Goal: Task Accomplishment & Management: Complete application form

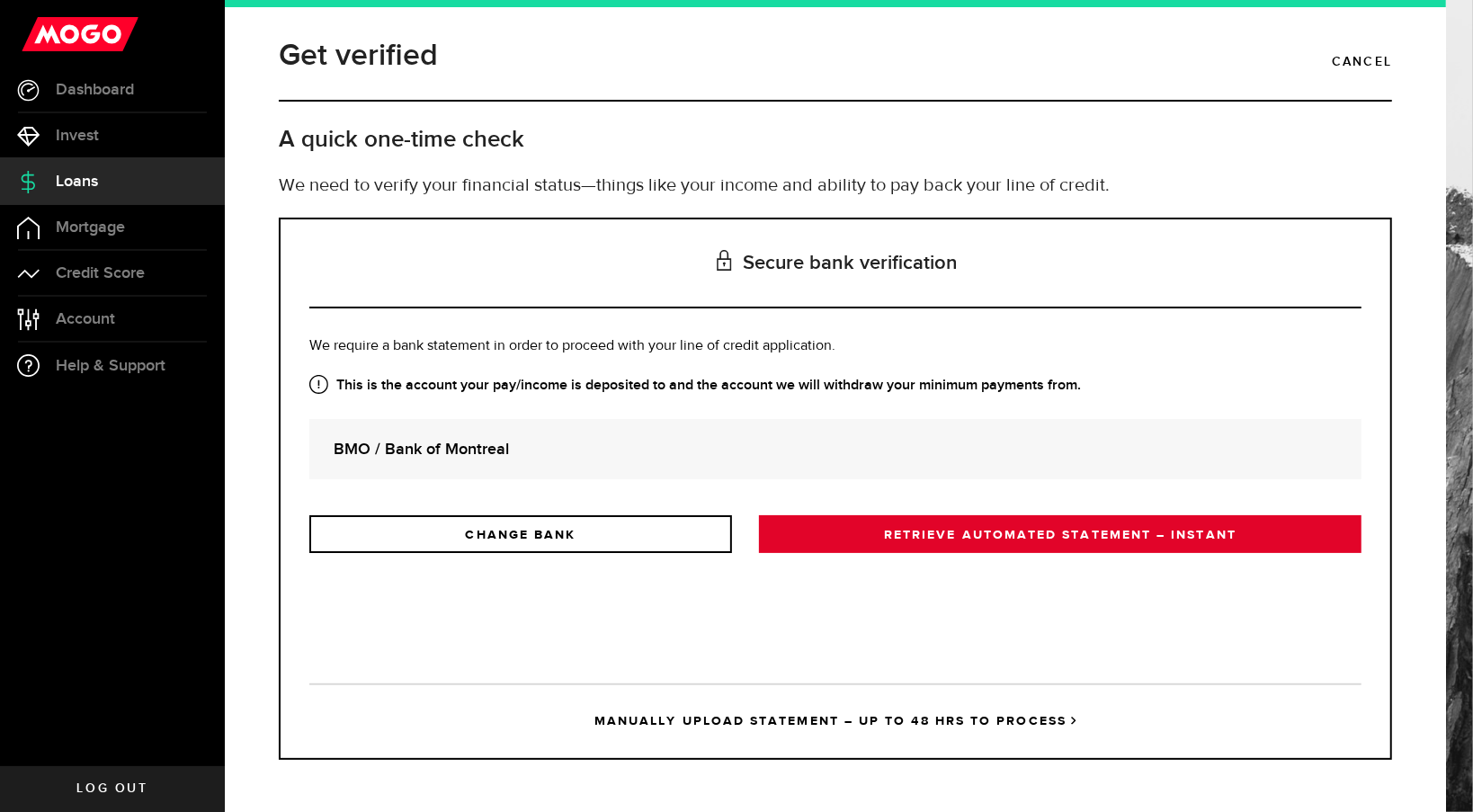
click at [905, 538] on link "RETRIEVE AUTOMATED STATEMENT – INSTANT" at bounding box center [1060, 534] width 603 height 38
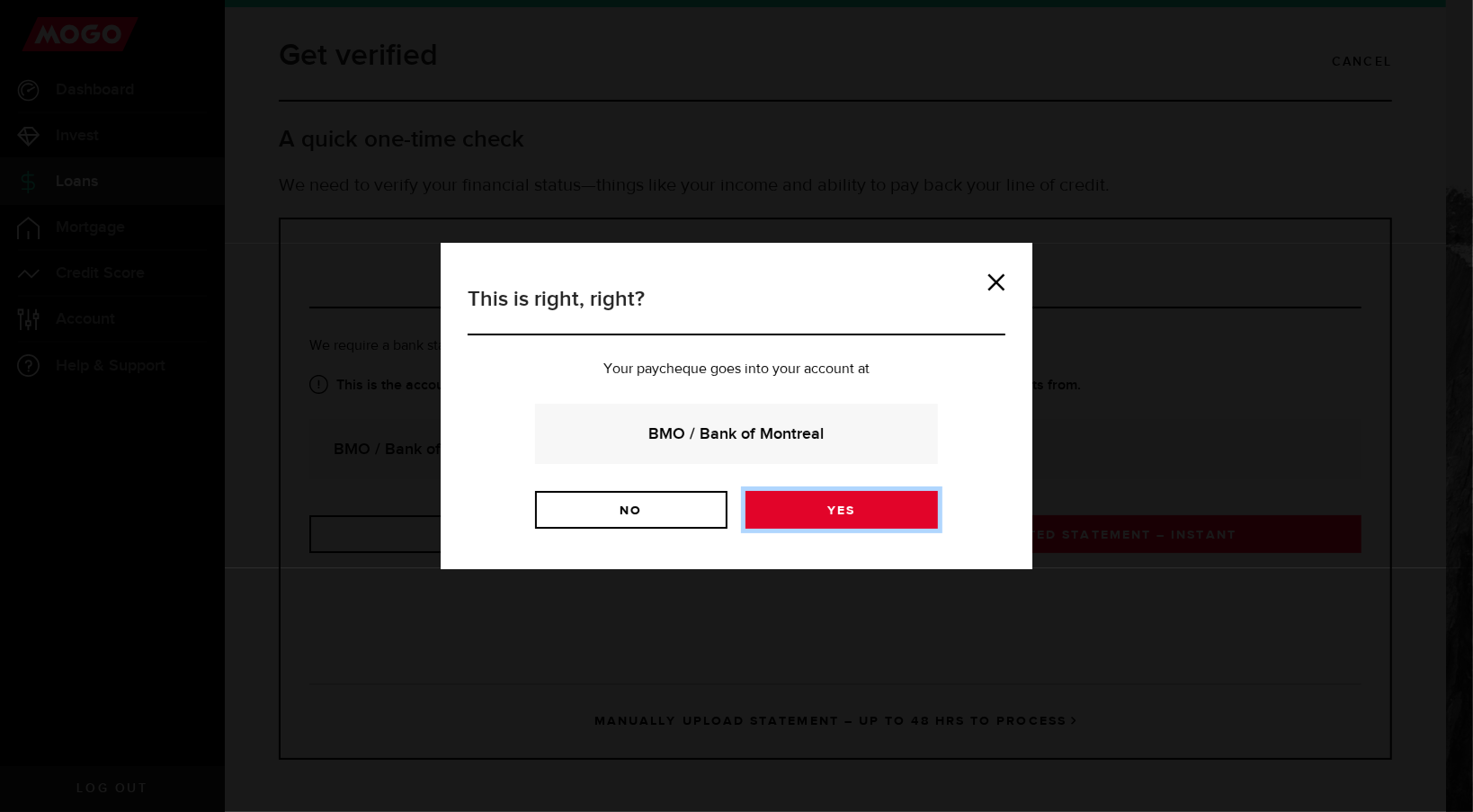
click at [858, 520] on link "Yes" at bounding box center [842, 510] width 193 height 38
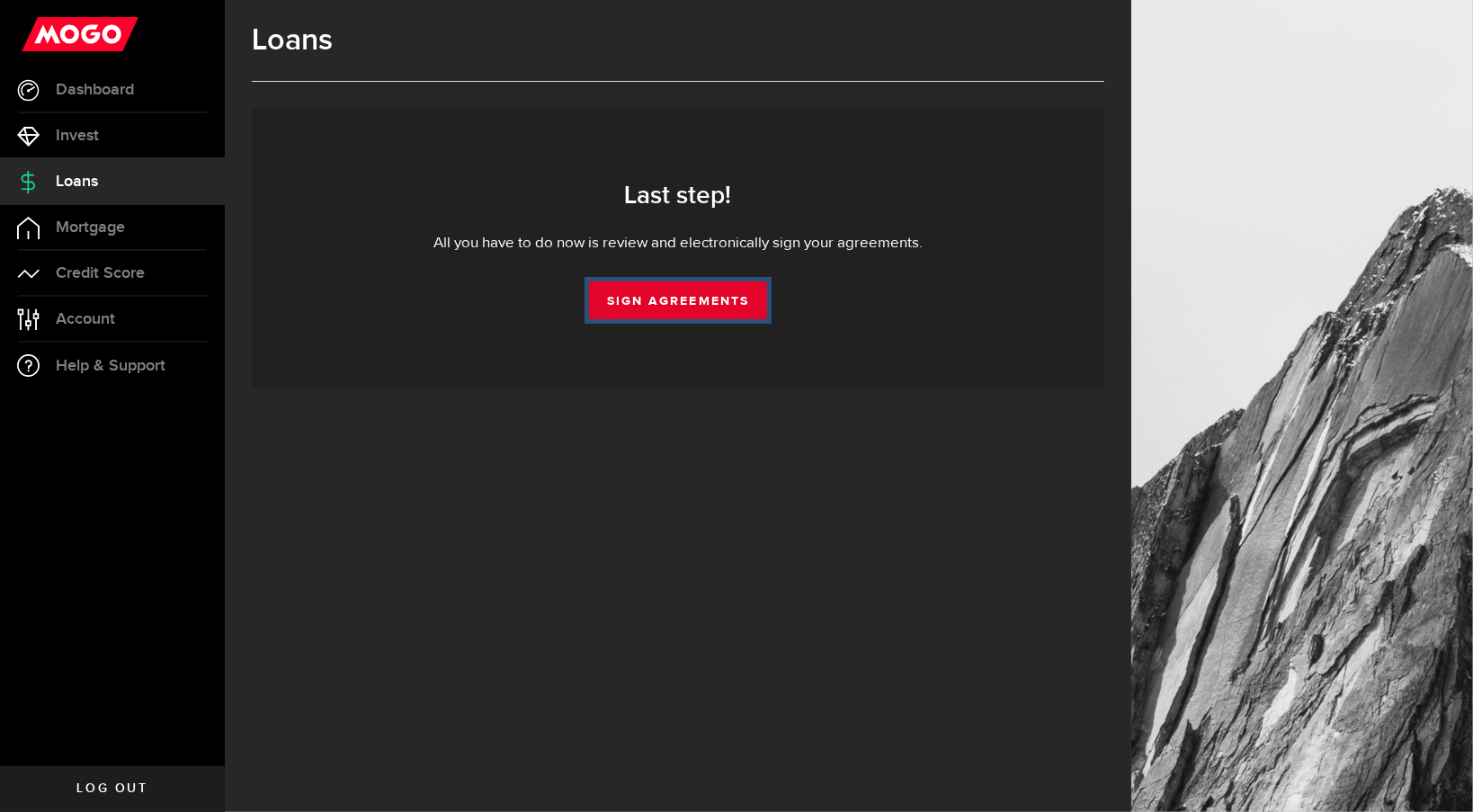
click at [717, 304] on link "Sign Agreements" at bounding box center [678, 300] width 178 height 38
click at [702, 301] on link "Sign Agreements" at bounding box center [678, 300] width 178 height 38
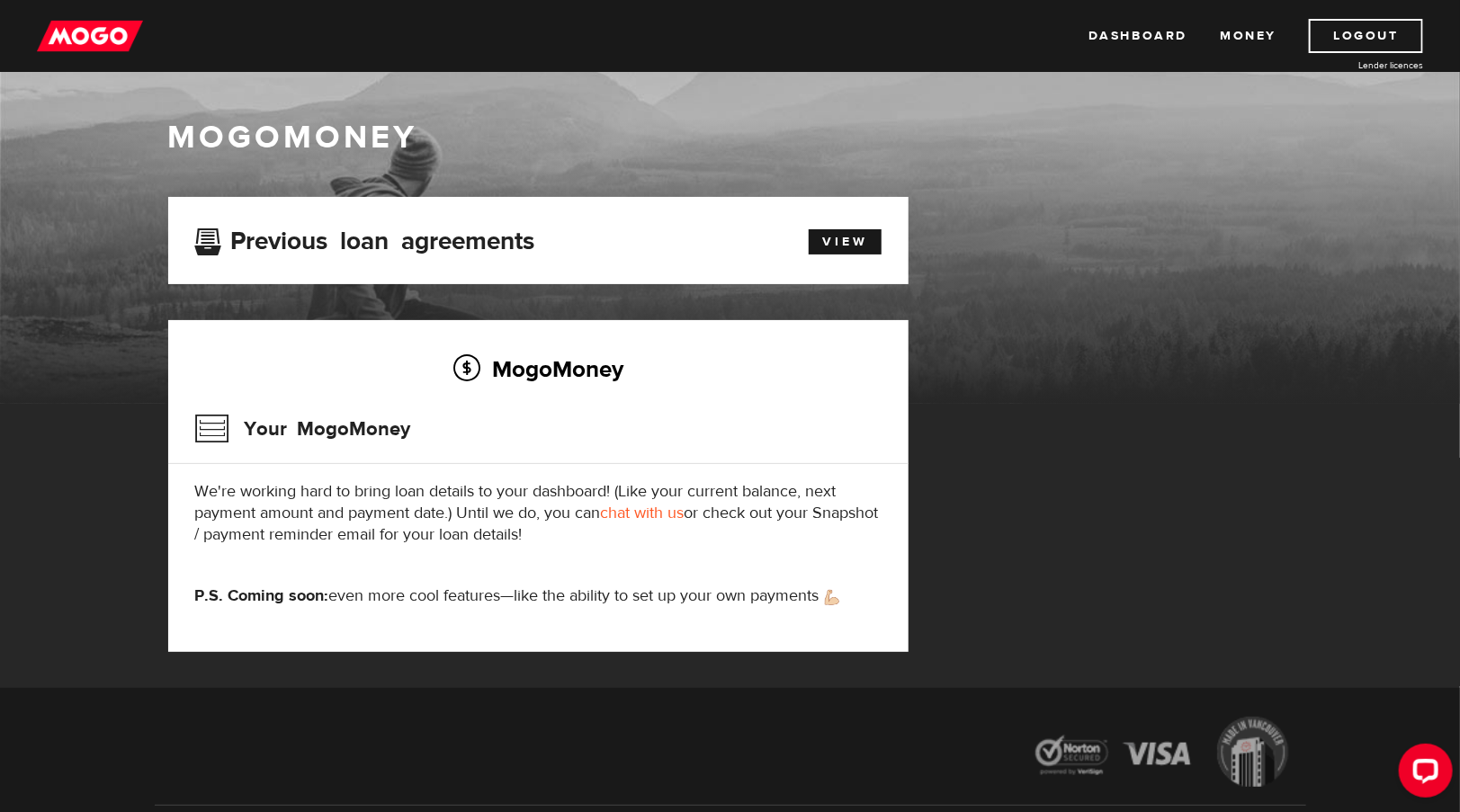
scroll to position [127, 0]
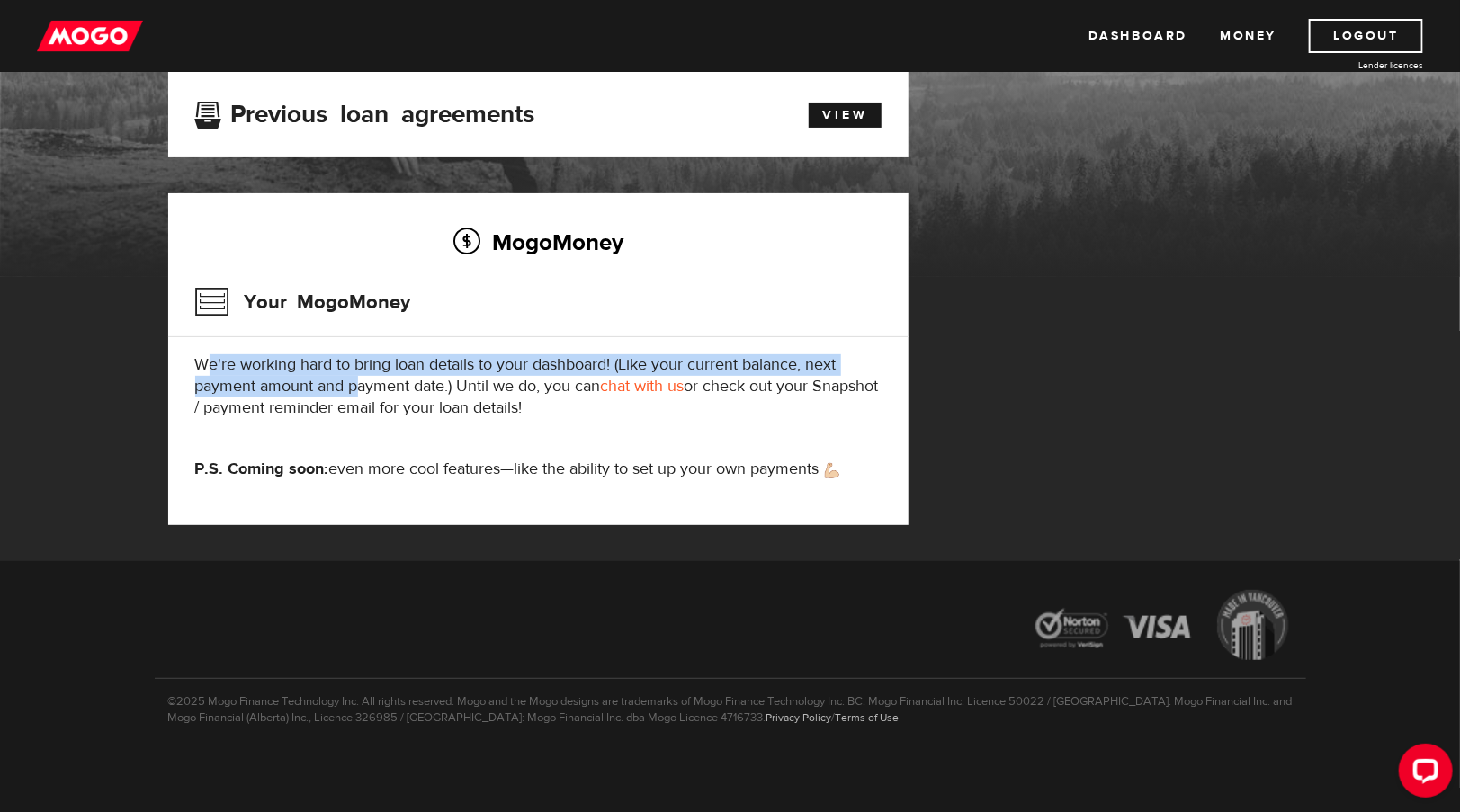
drag, startPoint x: 202, startPoint y: 365, endPoint x: 355, endPoint y: 384, distance: 154.2
click at [355, 384] on p "We're working hard to bring loan details to your dashboard! (Like your current …" at bounding box center [539, 387] width 686 height 65
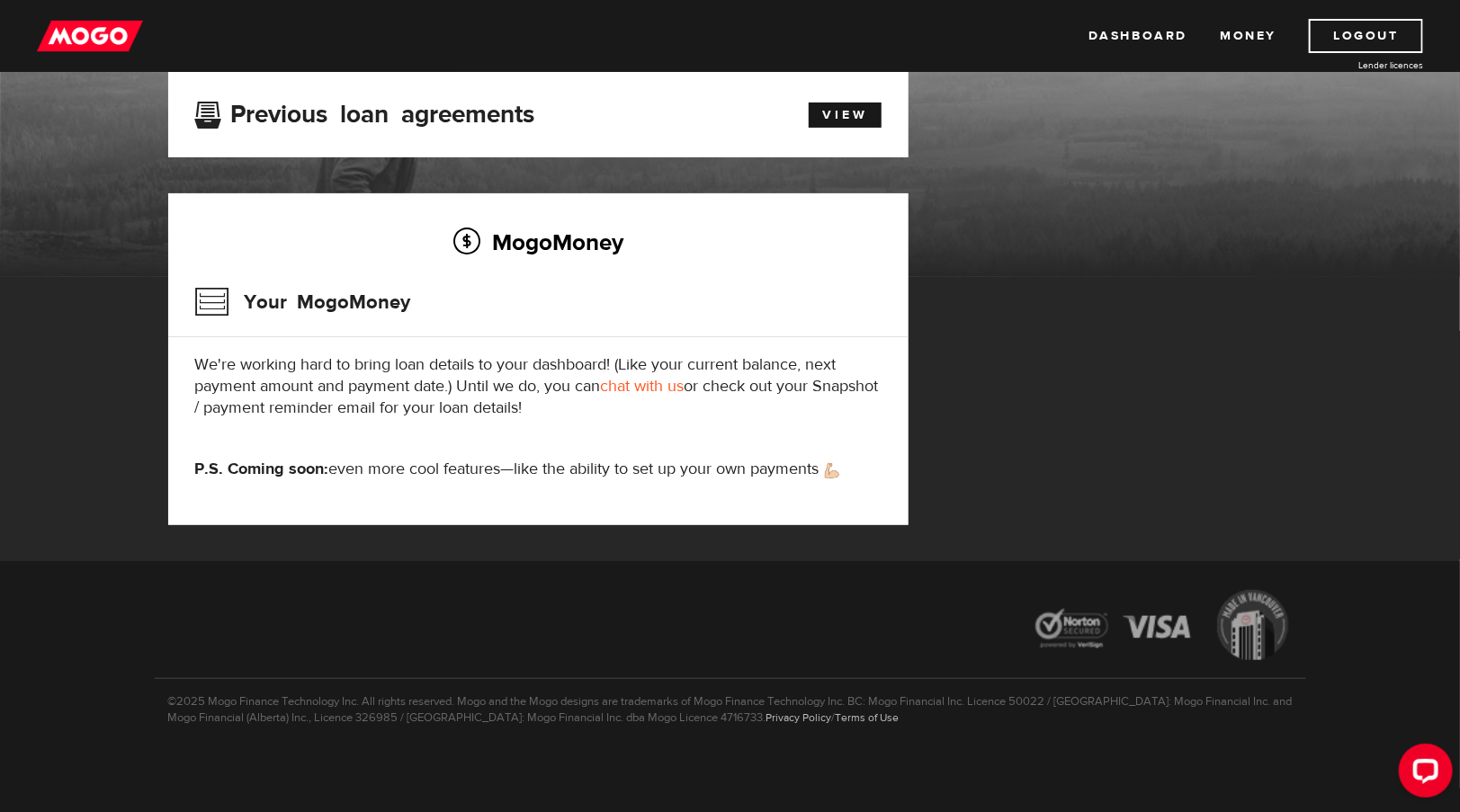
scroll to position [0, 0]
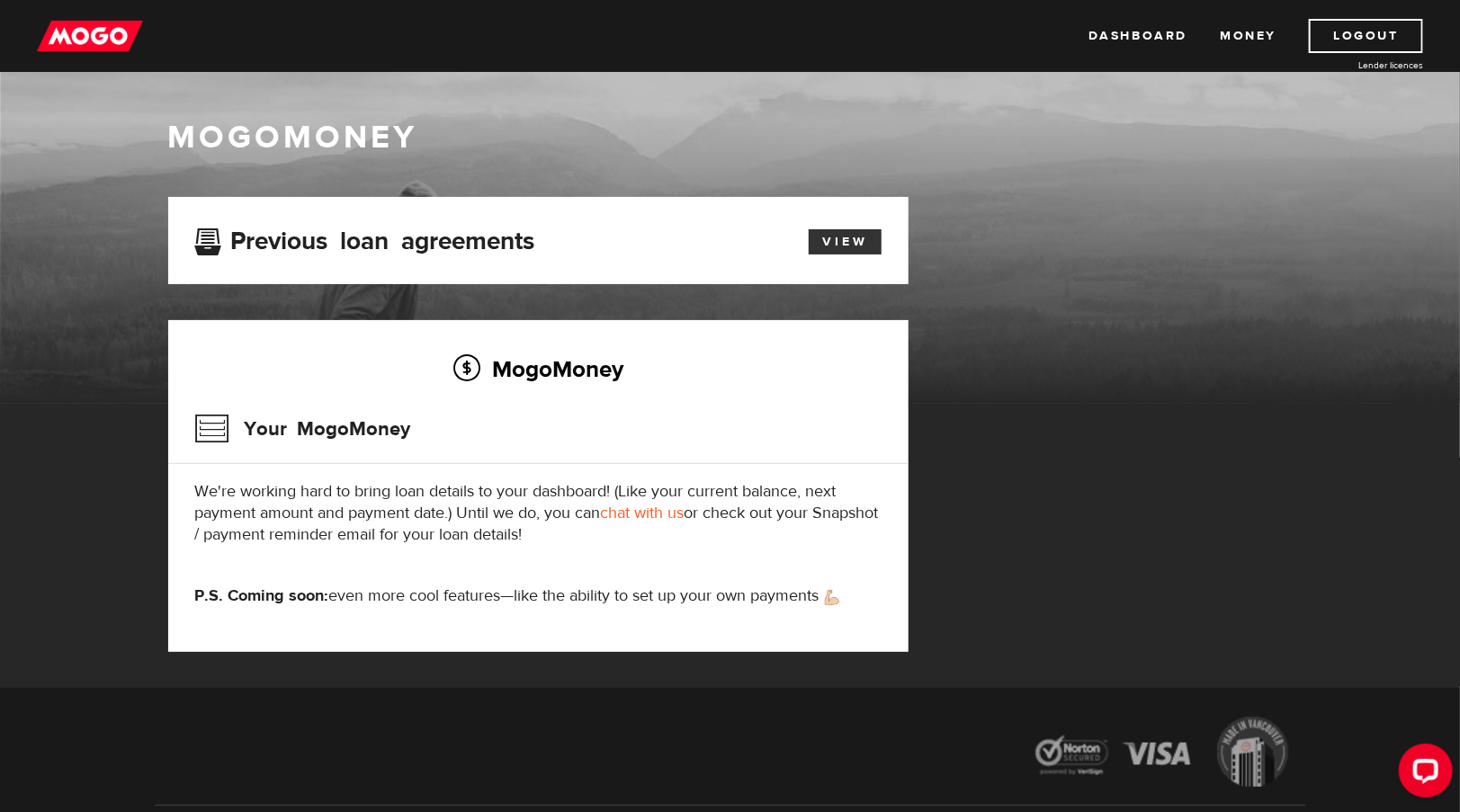
click at [843, 241] on link "View" at bounding box center [844, 241] width 73 height 25
click at [1149, 32] on link "Dashboard" at bounding box center [1137, 35] width 99 height 34
